Goal: Information Seeking & Learning: Find specific page/section

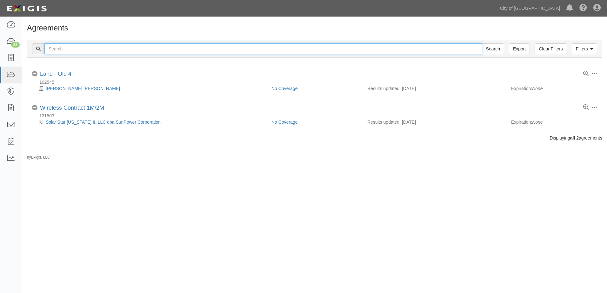
click at [75, 49] on input "text" at bounding box center [263, 48] width 438 height 11
type input "146864"
click at [482, 43] on input "Search" at bounding box center [493, 48] width 22 height 11
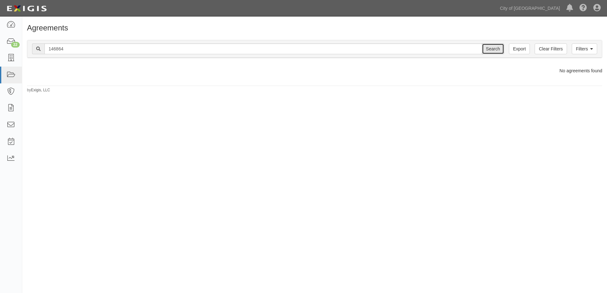
click at [491, 49] on input "Search" at bounding box center [493, 48] width 22 height 11
click at [491, 52] on input "Search" at bounding box center [493, 48] width 22 height 11
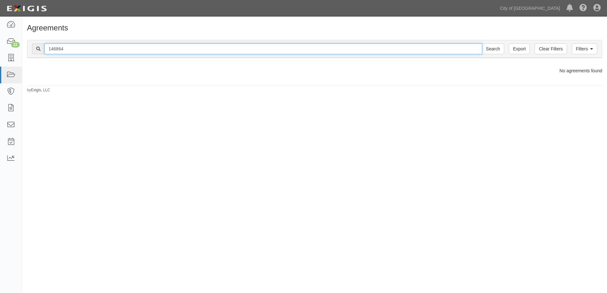
click at [207, 50] on input "146864" at bounding box center [263, 48] width 438 height 11
type input "146864"
click at [482, 43] on input "Search" at bounding box center [493, 48] width 22 height 11
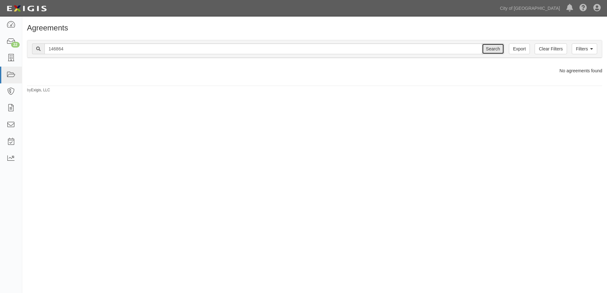
click at [489, 50] on input "Search" at bounding box center [493, 48] width 22 height 11
click at [4, 55] on link at bounding box center [11, 58] width 22 height 17
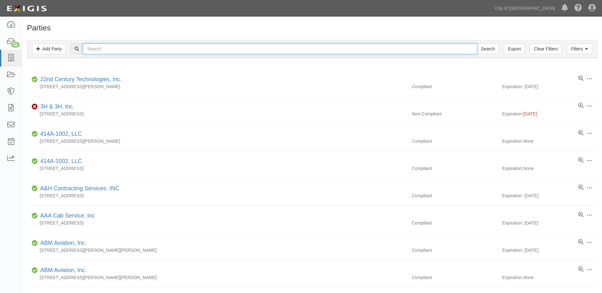
click at [134, 49] on input "text" at bounding box center [280, 48] width 394 height 11
type input "fox"
click at [477, 43] on input "Search" at bounding box center [488, 48] width 22 height 11
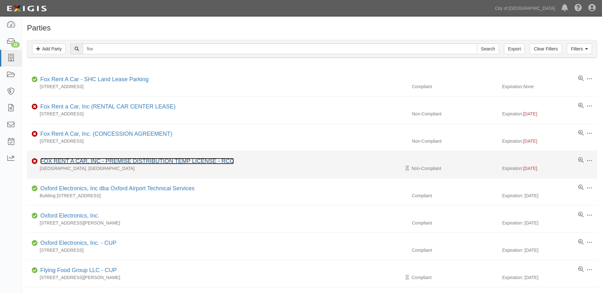
click at [83, 162] on link "FOX RENT A CAR, INC - PREMISE DISTRIBUTION TEMP LICENSE - RCC" at bounding box center [137, 161] width 194 height 6
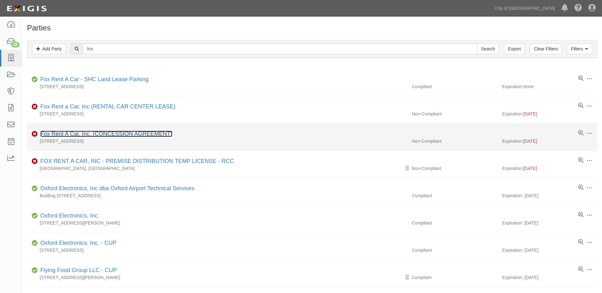
click at [77, 133] on link "Fox Rent A Car, Inc. (CONCESSION AGREEMENT)" at bounding box center [106, 134] width 132 height 6
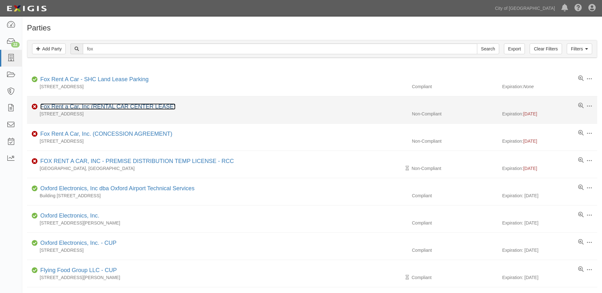
click at [82, 106] on link "Fox Rent a Car, Inc (RENTAL CAR CENTER LEASE)" at bounding box center [107, 106] width 135 height 6
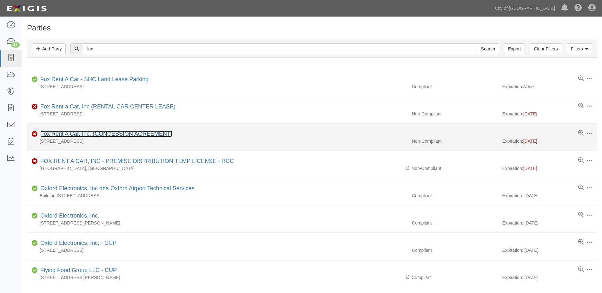
click at [60, 135] on link "Fox Rent A Car, Inc. (CONCESSION AGREEMENT)" at bounding box center [106, 134] width 132 height 6
click at [81, 136] on link "Fox Rent A Car, Inc. (CONCESSION AGREEMENT)" at bounding box center [106, 134] width 132 height 6
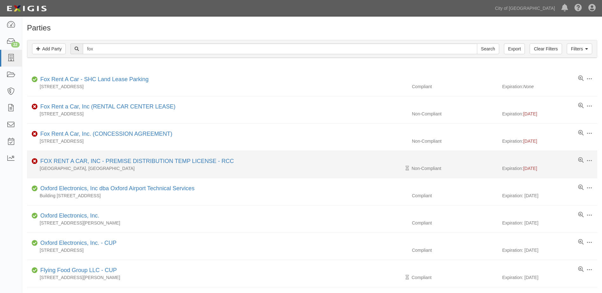
click at [83, 167] on div "[GEOGRAPHIC_DATA], [GEOGRAPHIC_DATA]" at bounding box center [217, 168] width 380 height 6
click at [84, 162] on link "FOX RENT A CAR, INC - PREMISE DISTRIBUTION TEMP LICENSE - RCC" at bounding box center [137, 161] width 194 height 6
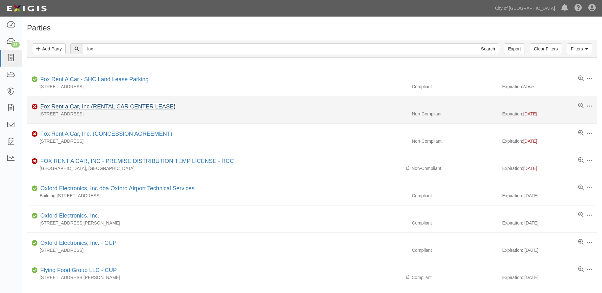
click at [77, 107] on link "Fox Rent a Car, Inc (RENTAL CAR CENTER LEASE)" at bounding box center [107, 106] width 135 height 6
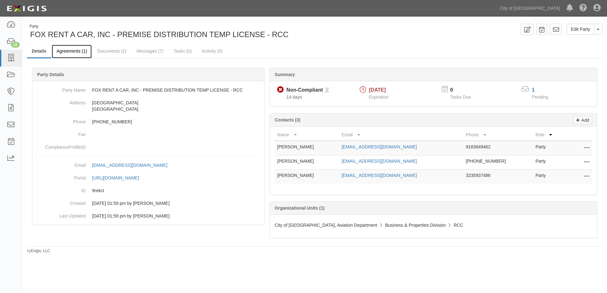
click at [75, 52] on link "Agreements (1)" at bounding box center [72, 52] width 40 height 14
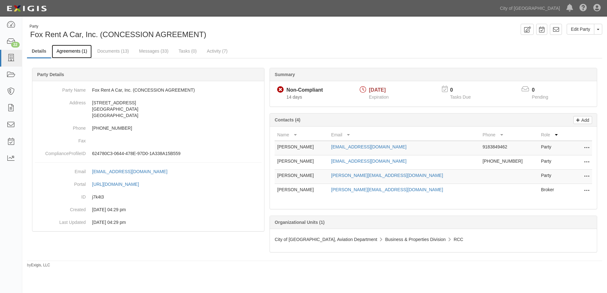
click at [73, 47] on link "Agreements (1)" at bounding box center [72, 52] width 40 height 14
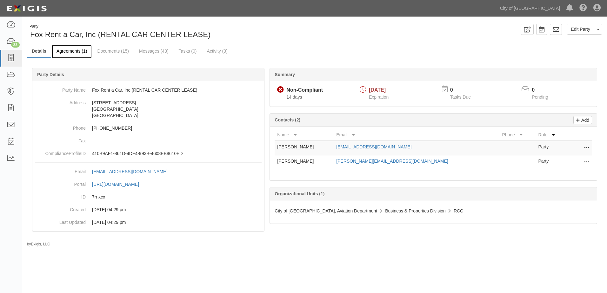
click at [70, 51] on link "Agreements (1)" at bounding box center [72, 52] width 40 height 14
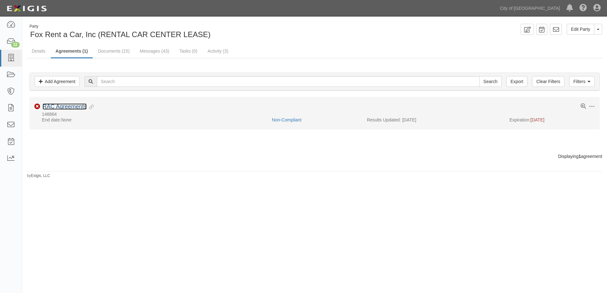
click at [64, 108] on link "RAC Agreements" at bounding box center [65, 106] width 44 height 6
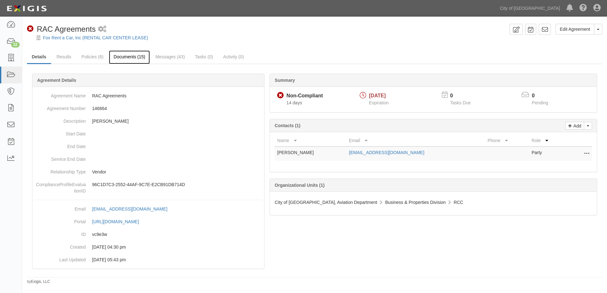
click at [120, 58] on link "Documents (15)" at bounding box center [129, 57] width 41 height 14
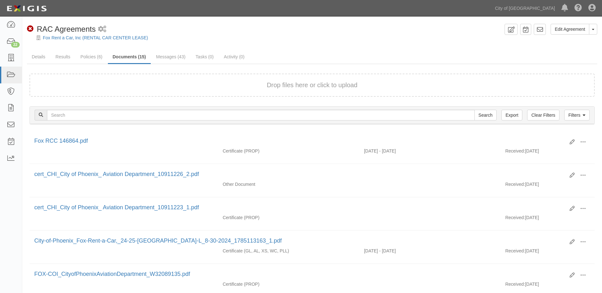
click at [287, 82] on button "Drop files here or click to upload" at bounding box center [312, 85] width 91 height 9
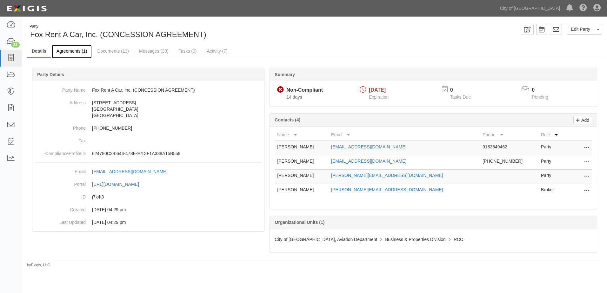
click at [77, 53] on link "Agreements (1)" at bounding box center [72, 52] width 40 height 14
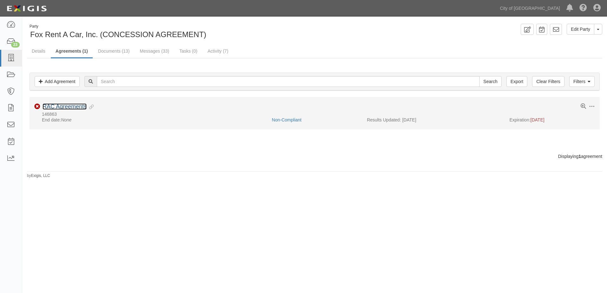
click at [65, 108] on link "RAC Agreements" at bounding box center [65, 106] width 44 height 6
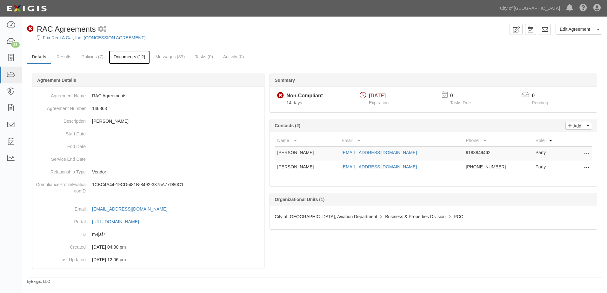
click at [119, 58] on link "Documents (12)" at bounding box center [129, 57] width 41 height 14
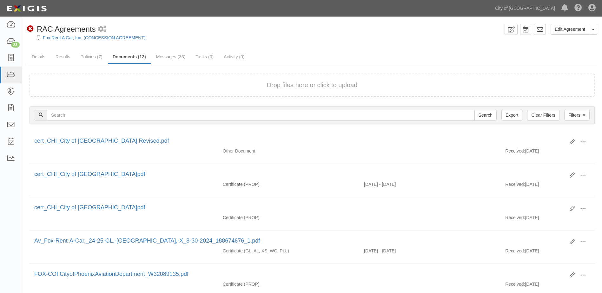
click at [281, 83] on button "Drop files here or click to upload" at bounding box center [312, 85] width 91 height 9
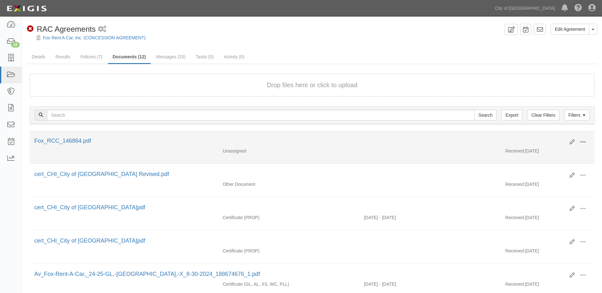
click at [585, 141] on span at bounding box center [583, 142] width 6 height 6
click at [553, 155] on link "View" at bounding box center [552, 151] width 50 height 11
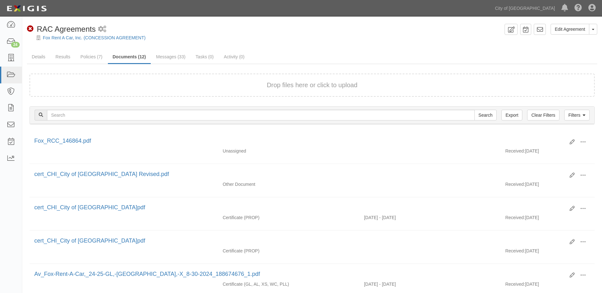
click at [308, 84] on button "Drop files here or click to upload" at bounding box center [312, 85] width 91 height 9
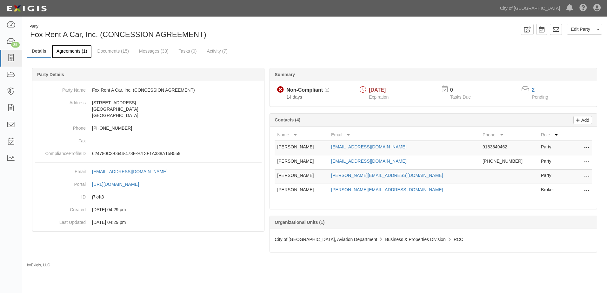
click at [70, 50] on link "Agreements (1)" at bounding box center [72, 52] width 40 height 14
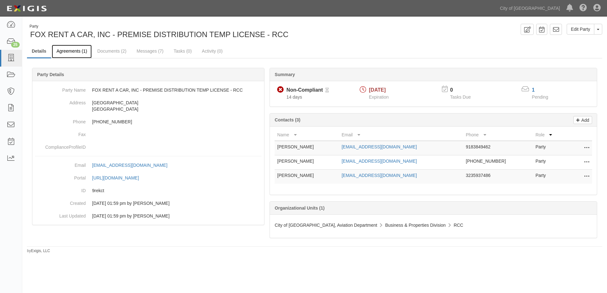
click at [71, 50] on link "Agreements (1)" at bounding box center [72, 52] width 40 height 14
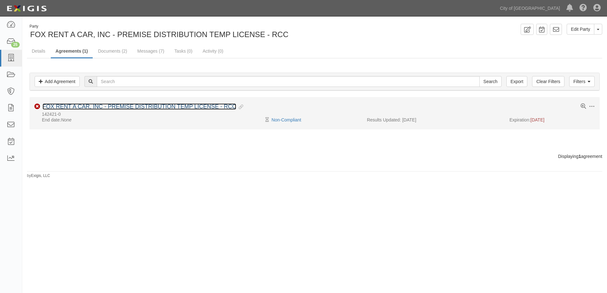
click at [70, 109] on link "FOX RENT A CAR, INC - PREMISE DISTRIBUTION TEMP LICENSE - RCC" at bounding box center [140, 106] width 194 height 6
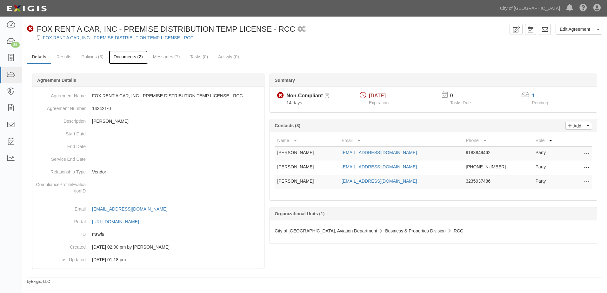
click at [122, 59] on link "Documents (2)" at bounding box center [128, 57] width 39 height 14
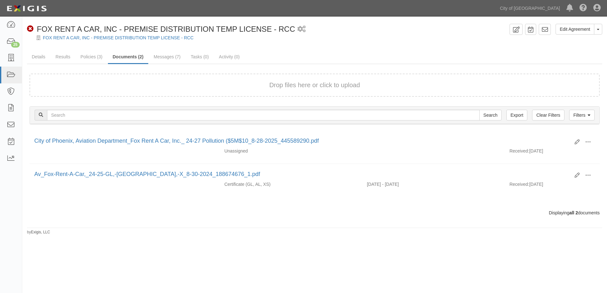
click at [121, 81] on div "Drop files here or click to upload" at bounding box center [314, 85] width 556 height 9
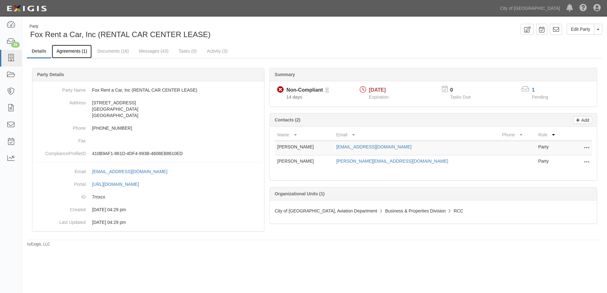
click at [73, 55] on link "Agreements (1)" at bounding box center [72, 52] width 40 height 14
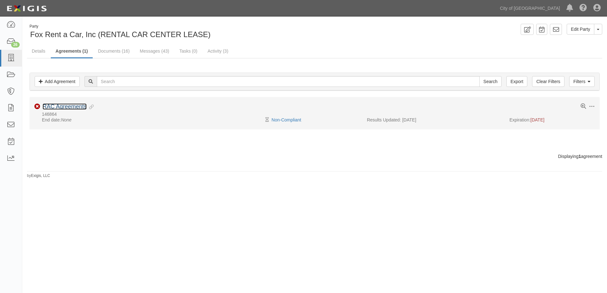
click at [82, 105] on link "RAC Agreements" at bounding box center [65, 106] width 44 height 6
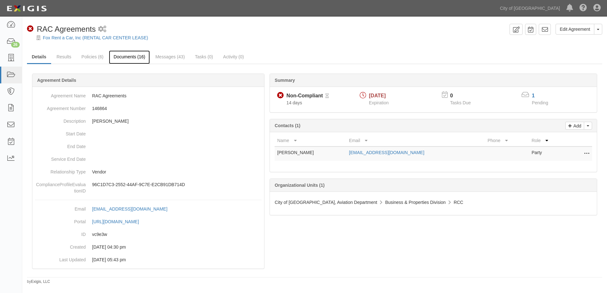
click at [119, 56] on link "Documents (16)" at bounding box center [129, 57] width 41 height 14
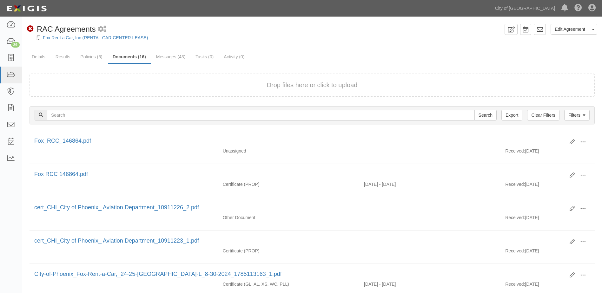
click at [262, 86] on div "Drop files here or click to upload" at bounding box center [311, 85] width 551 height 9
